Goal: Navigation & Orientation: Find specific page/section

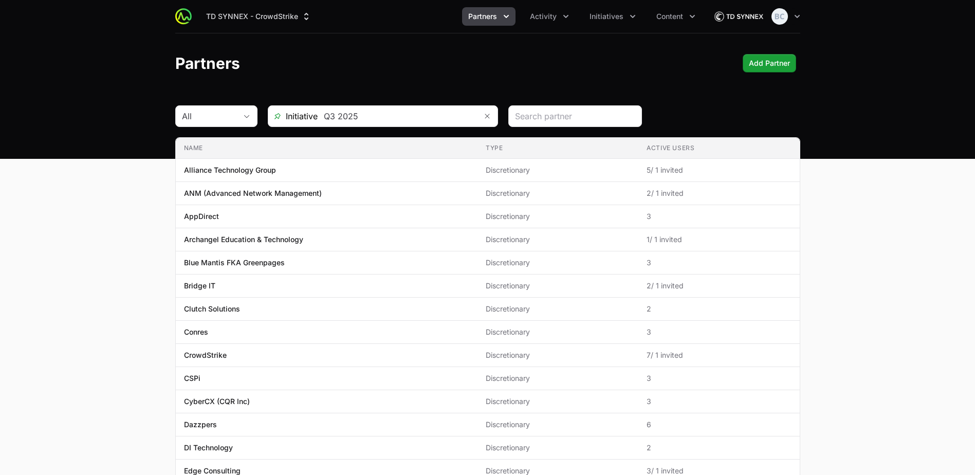
click at [500, 17] on button "Partners" at bounding box center [488, 16] width 53 height 19
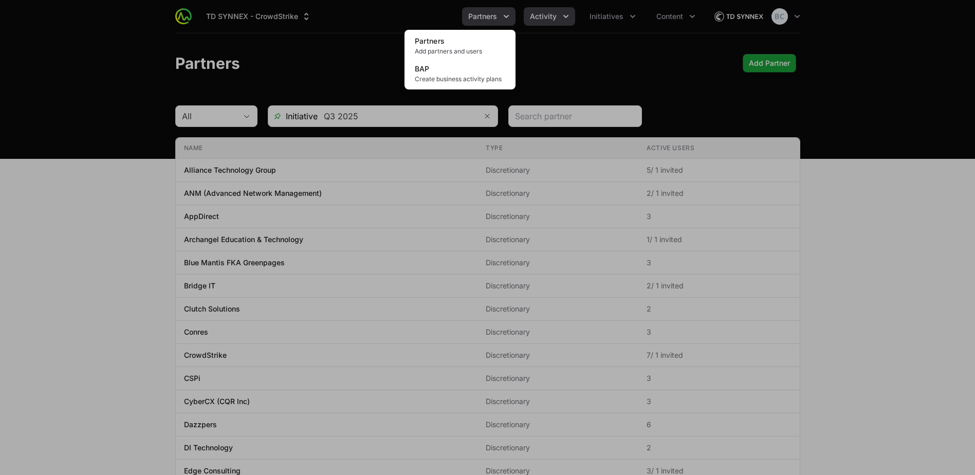
click at [549, 20] on div "Partners menu" at bounding box center [487, 237] width 975 height 475
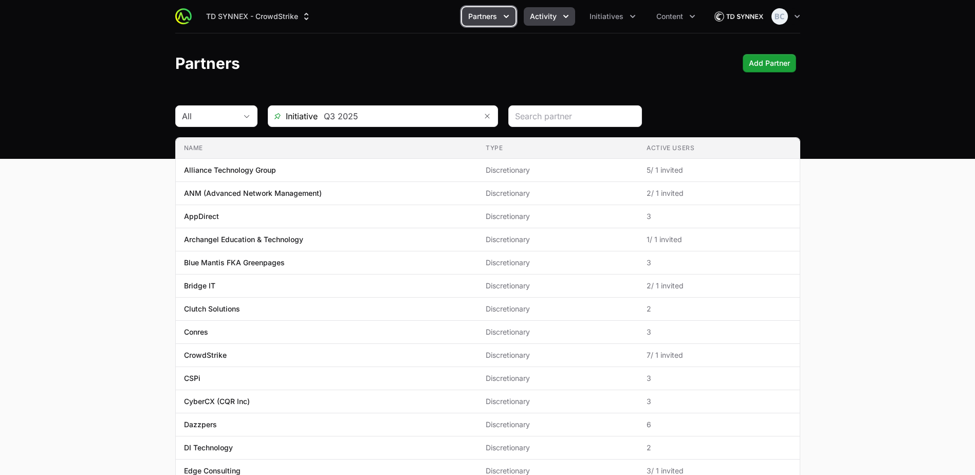
click at [549, 19] on span "Activity" at bounding box center [543, 16] width 27 height 10
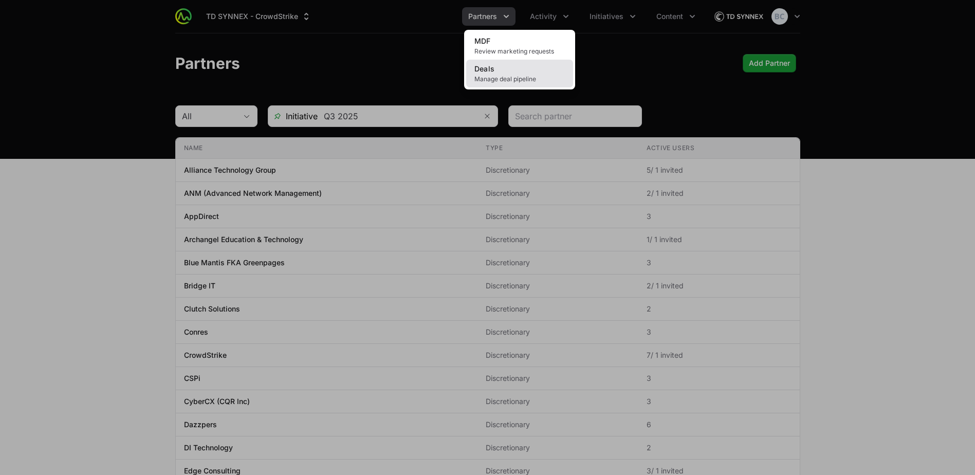
click at [509, 68] on link "Deals Manage deal pipeline" at bounding box center [519, 74] width 107 height 28
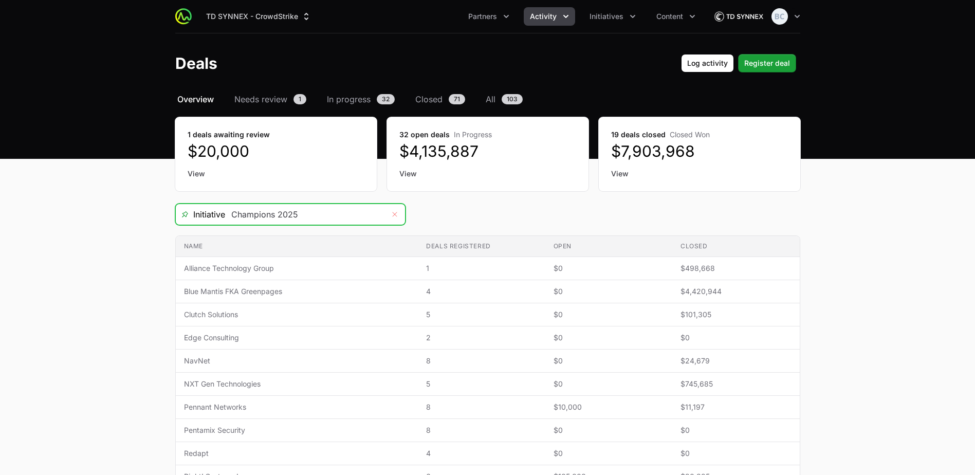
click at [394, 216] on icon "Remove" at bounding box center [395, 214] width 6 height 8
click at [391, 216] on div "Open" at bounding box center [395, 214] width 21 height 21
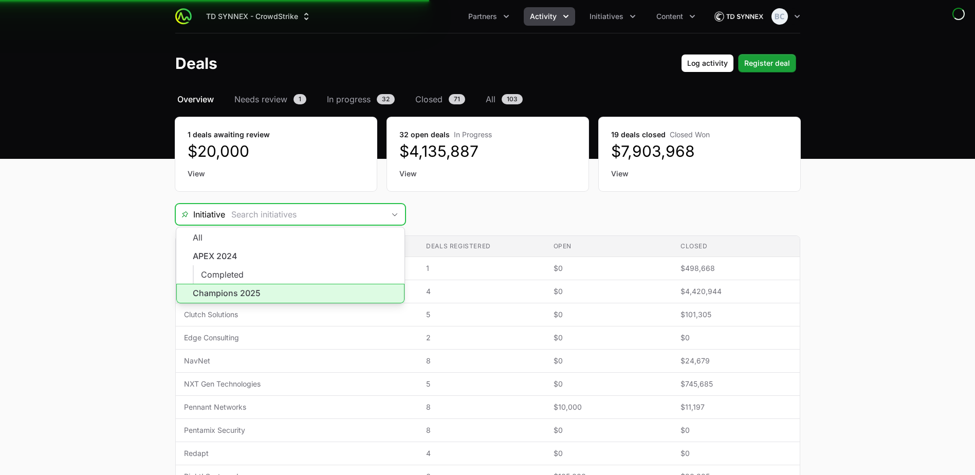
click at [360, 288] on li "Champions 2025" at bounding box center [290, 294] width 228 height 20
type input "Champions 2025"
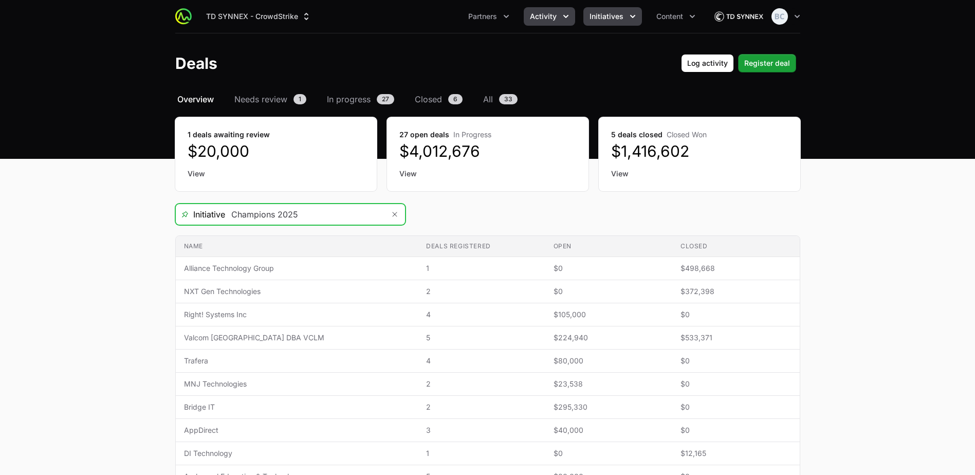
click at [623, 18] on button "Initiatives" at bounding box center [613, 16] width 59 height 19
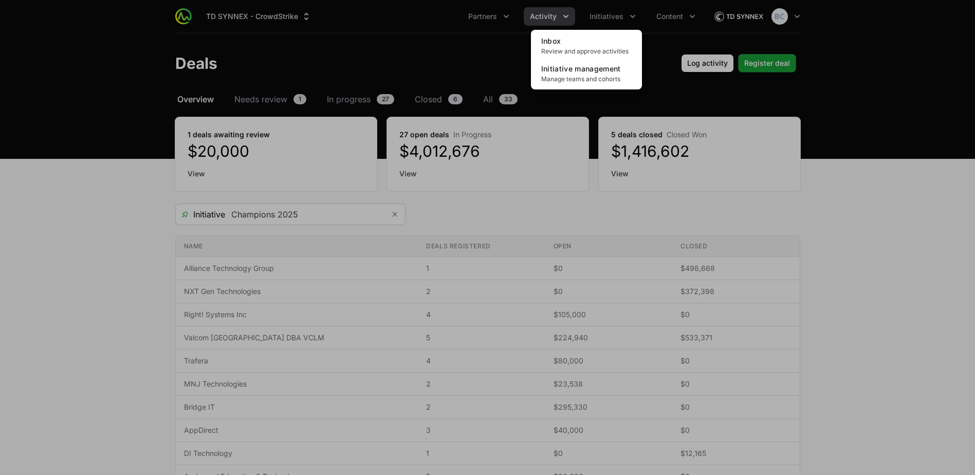
click at [506, 15] on div "Initiatives menu" at bounding box center [487, 237] width 975 height 475
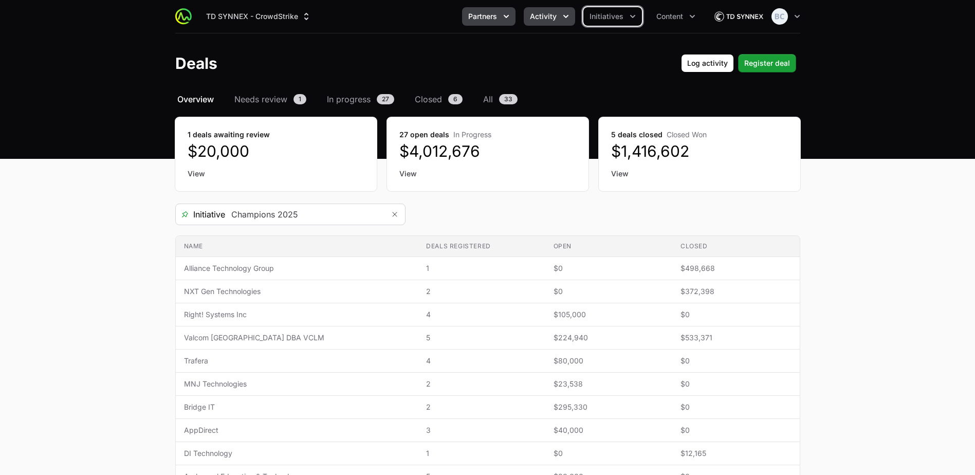
click at [508, 16] on icon "Partners menu" at bounding box center [506, 16] width 10 height 10
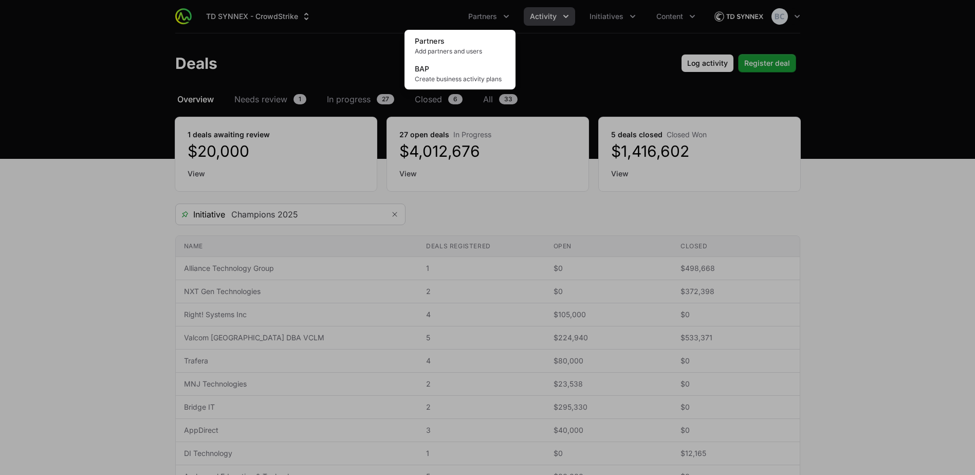
click at [569, 15] on div "Partners menu" at bounding box center [487, 237] width 975 height 475
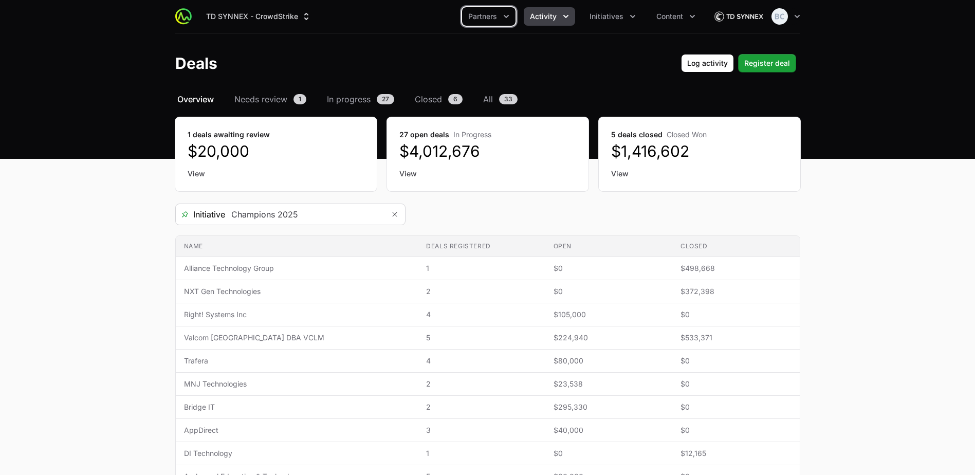
click at [565, 16] on icon "Activity menu" at bounding box center [566, 16] width 10 height 10
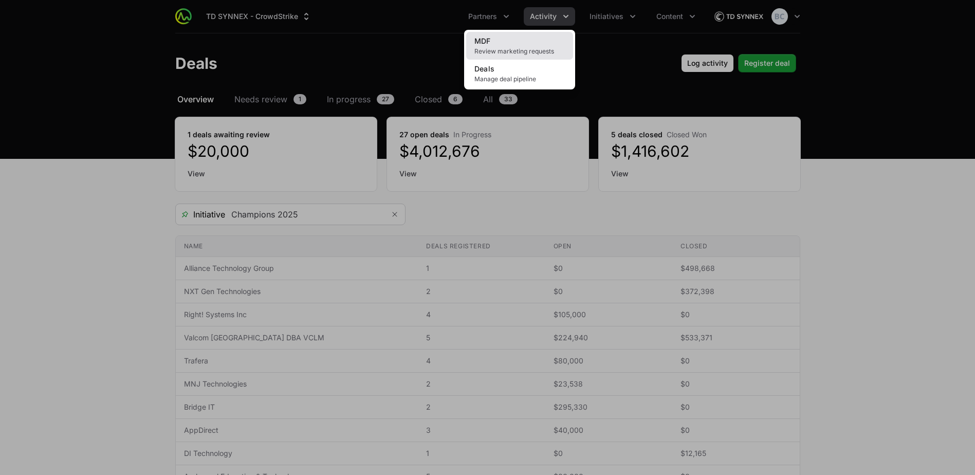
click at [545, 46] on link "MDF Review marketing requests" at bounding box center [519, 46] width 107 height 28
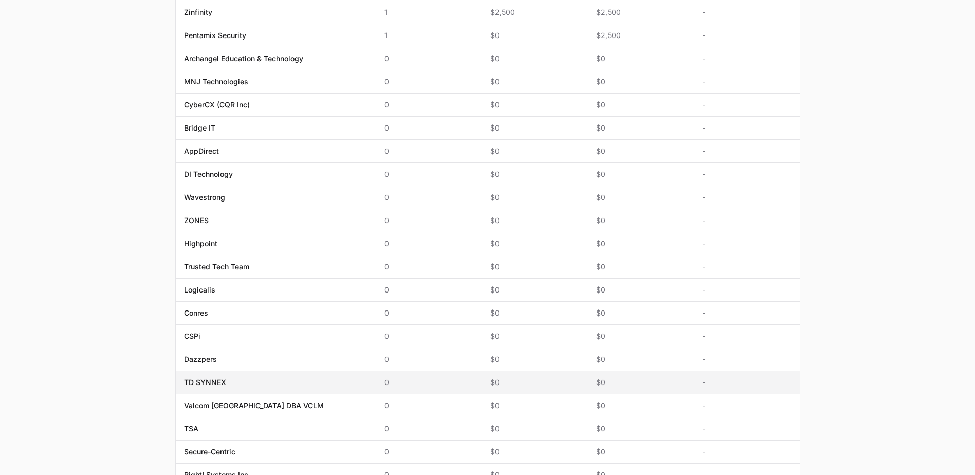
scroll to position [411, 0]
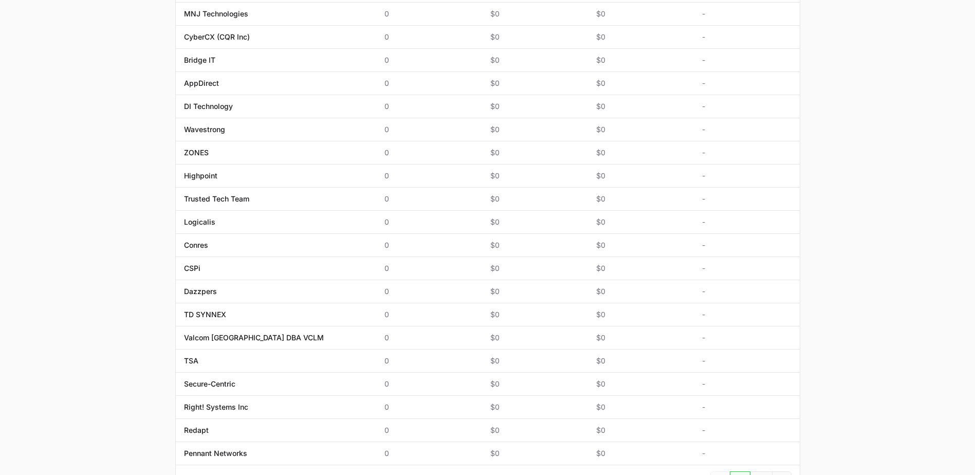
drag, startPoint x: 539, startPoint y: 358, endPoint x: 106, endPoint y: 329, distance: 433.9
click at [106, 329] on main "Select a tab Overview Needs review Awaiting action All MDF Overview Needs revie…" at bounding box center [487, 102] width 975 height 841
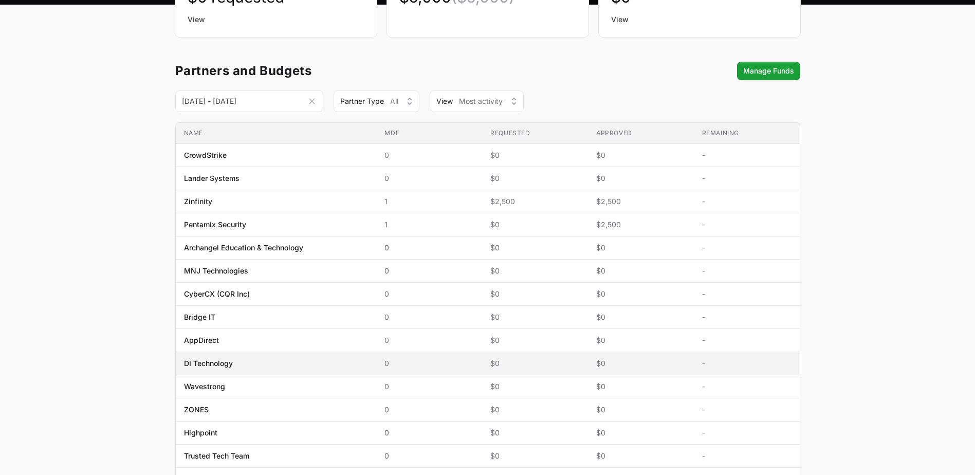
scroll to position [0, 0]
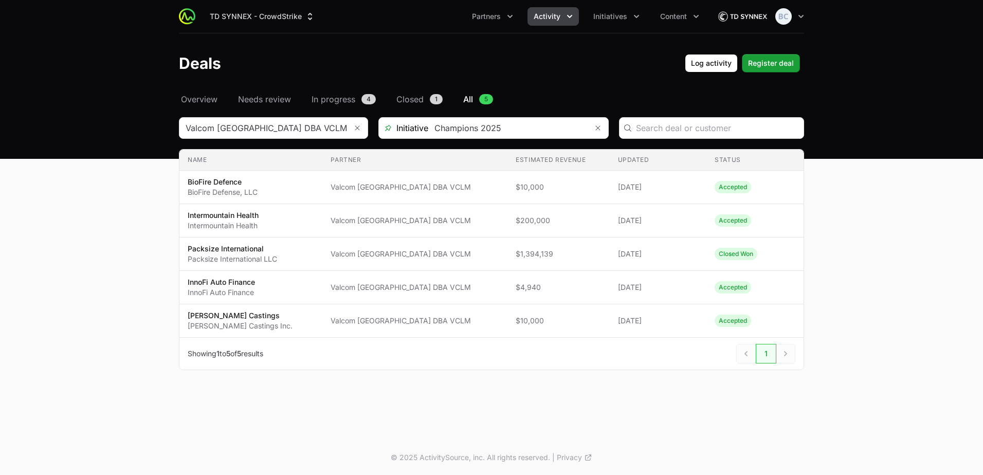
click at [566, 17] on icon "Activity menu" at bounding box center [570, 16] width 10 height 10
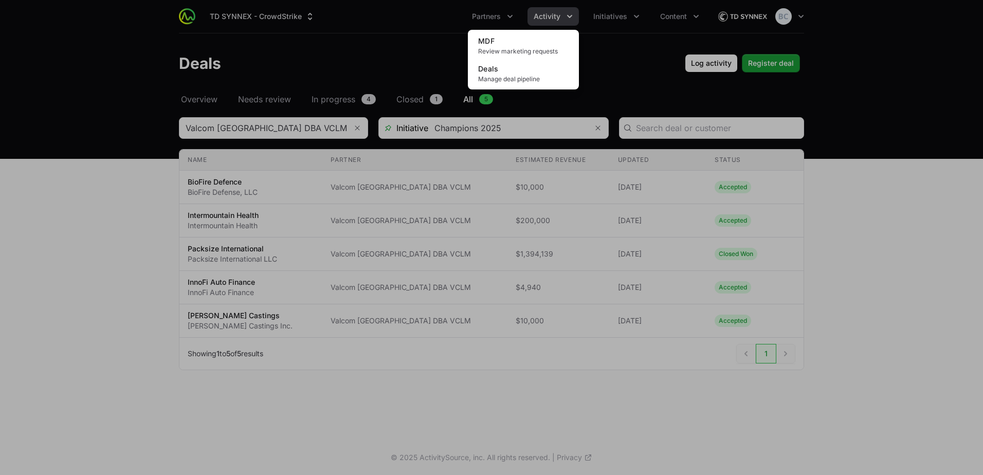
click at [609, 14] on div "Activity menu" at bounding box center [491, 237] width 983 height 475
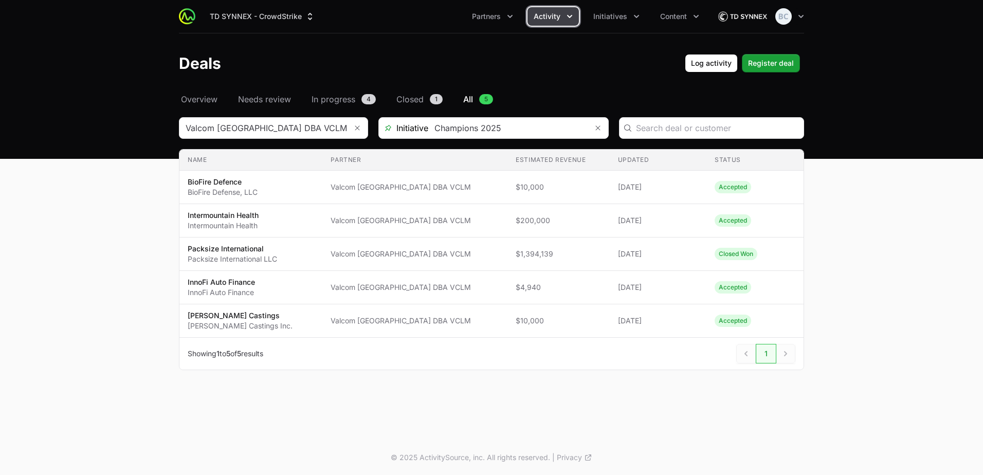
click at [609, 14] on span "Initiatives" at bounding box center [610, 16] width 34 height 10
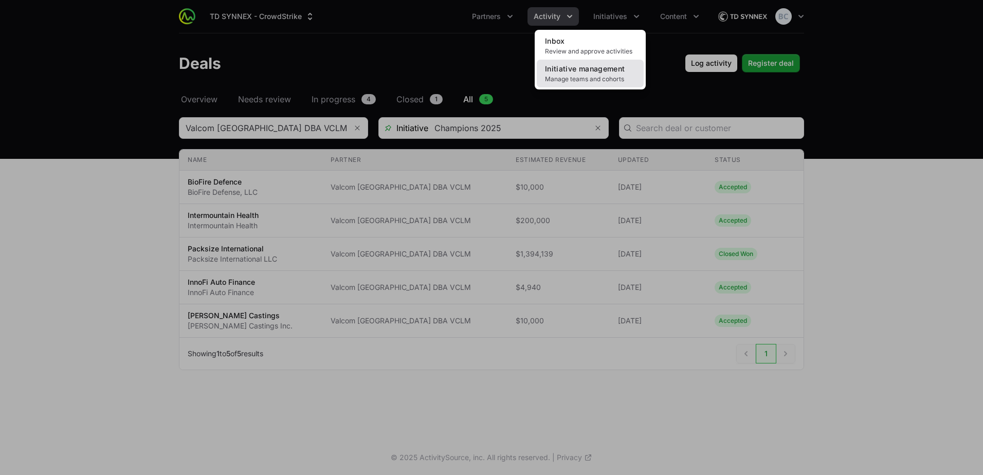
click at [592, 70] on span "Initiative management" at bounding box center [585, 68] width 80 height 9
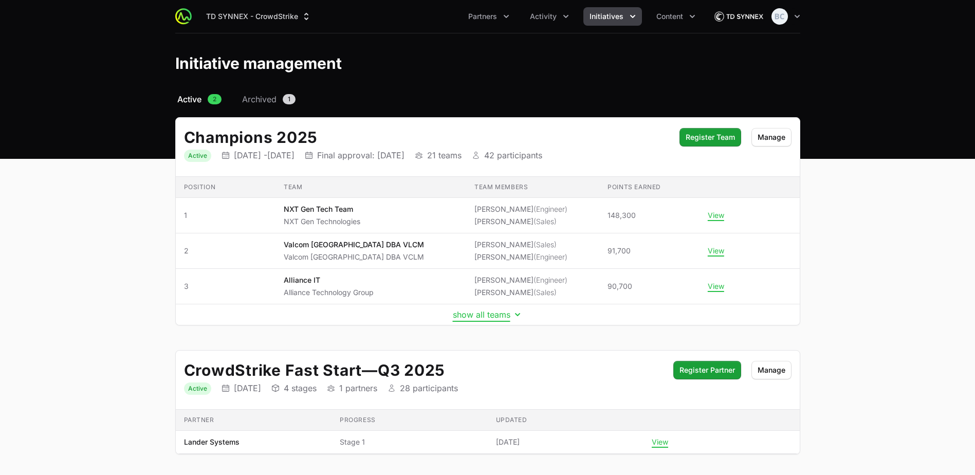
click at [470, 316] on button "show all teams" at bounding box center [488, 315] width 70 height 10
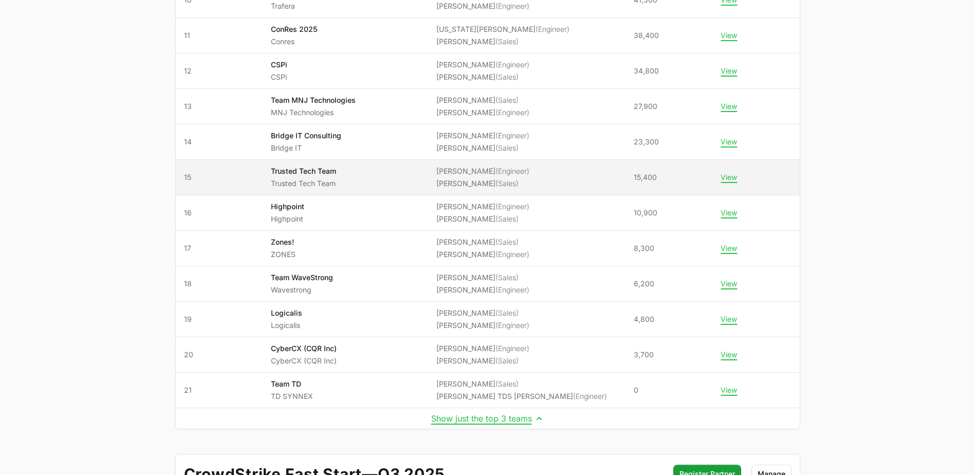
scroll to position [626, 0]
